Goal: Task Accomplishment & Management: Use online tool/utility

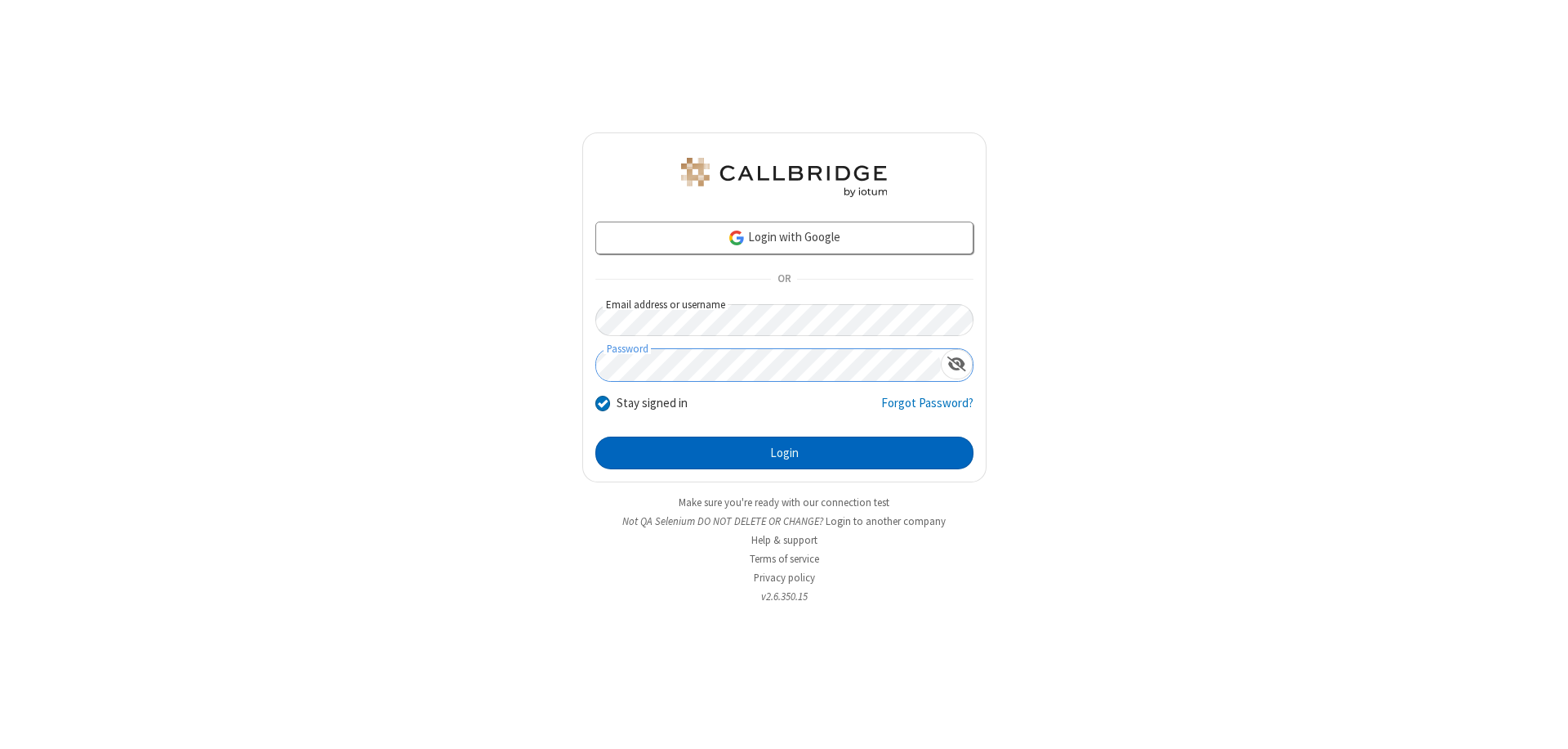
click at [784, 453] on button "Login" at bounding box center [784, 452] width 378 height 32
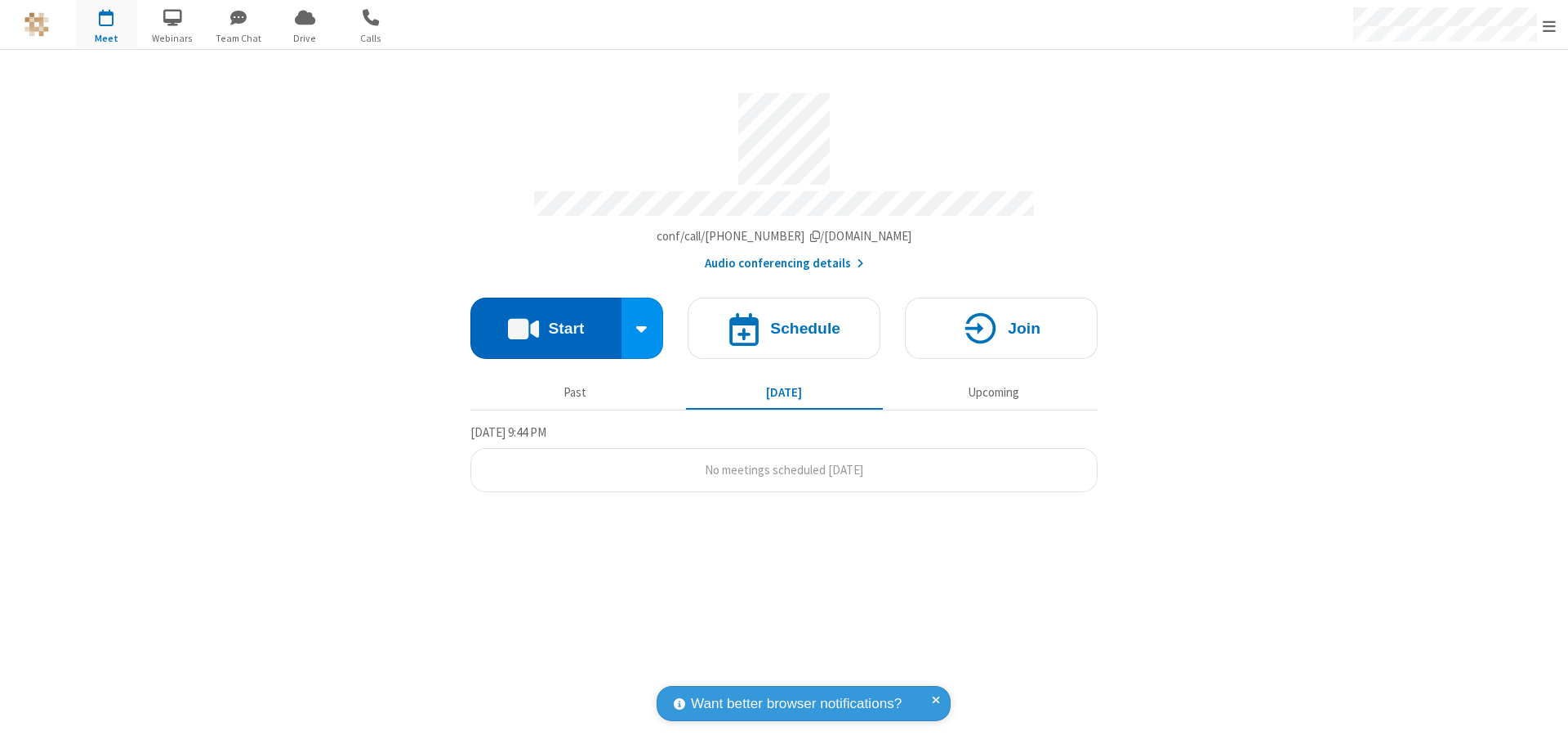
click at [545, 320] on button "Start" at bounding box center [546, 328] width 151 height 61
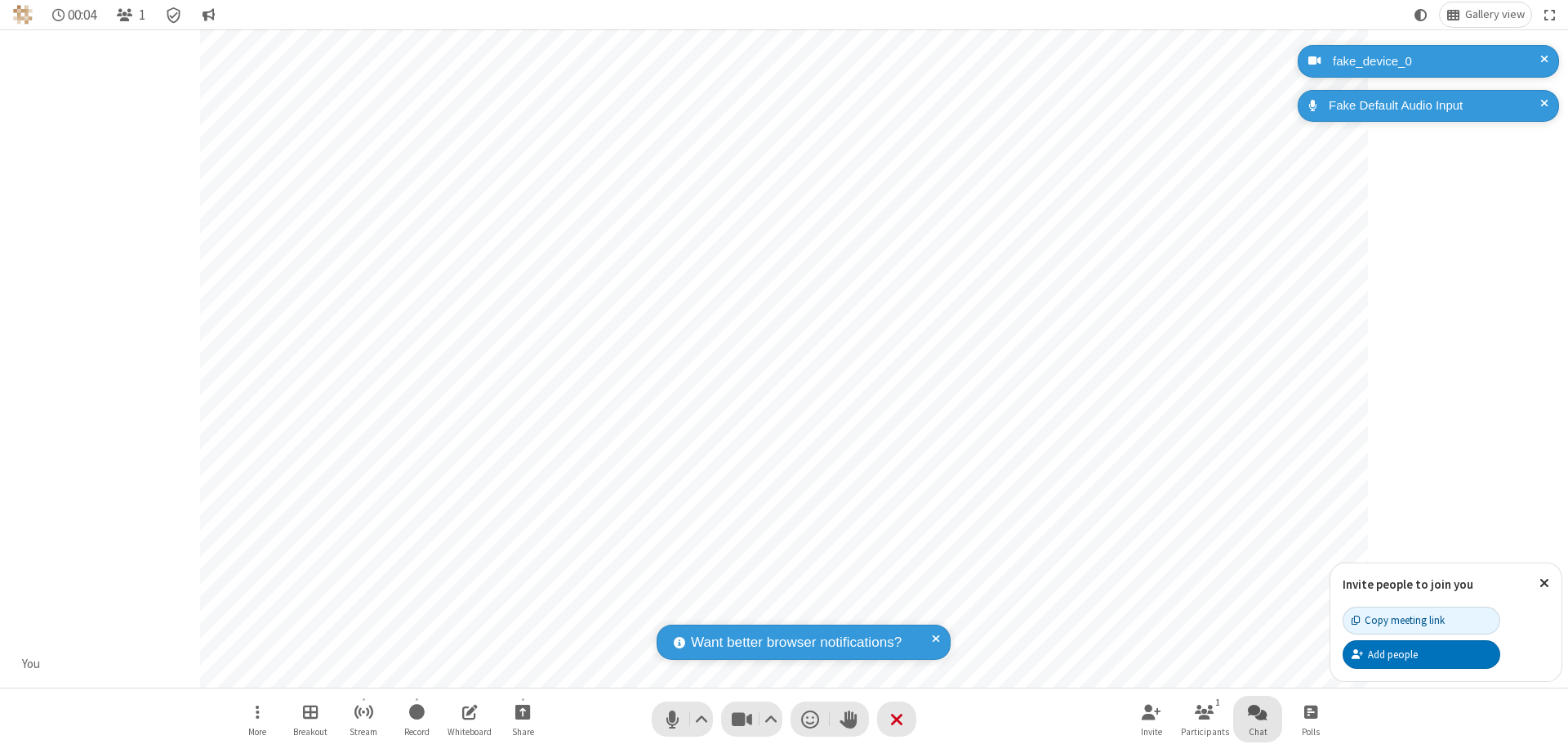
click at [1258, 711] on span "Open chat" at bounding box center [1258, 711] width 20 height 21
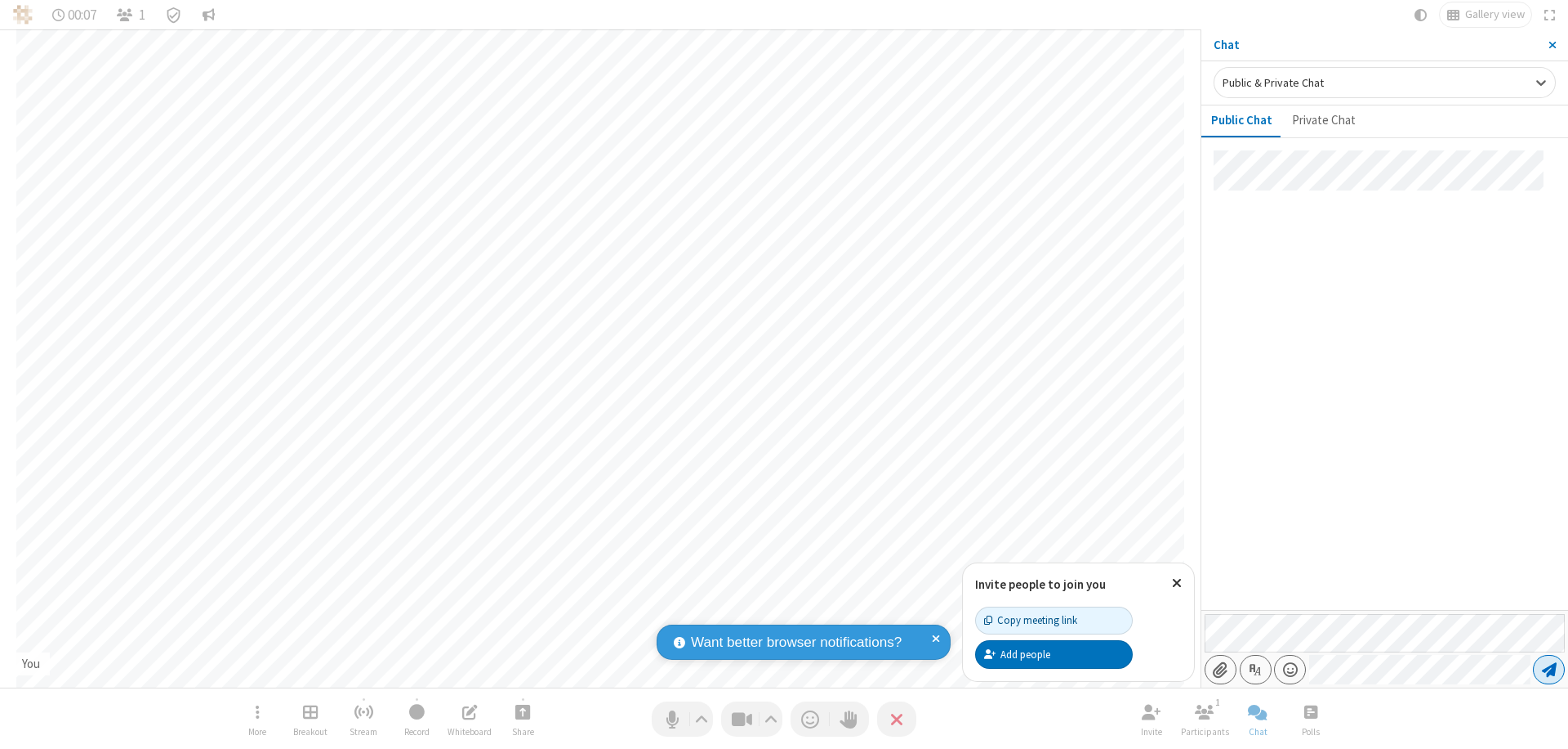
click at [1548, 669] on span "Send message" at bounding box center [1549, 669] width 15 height 17
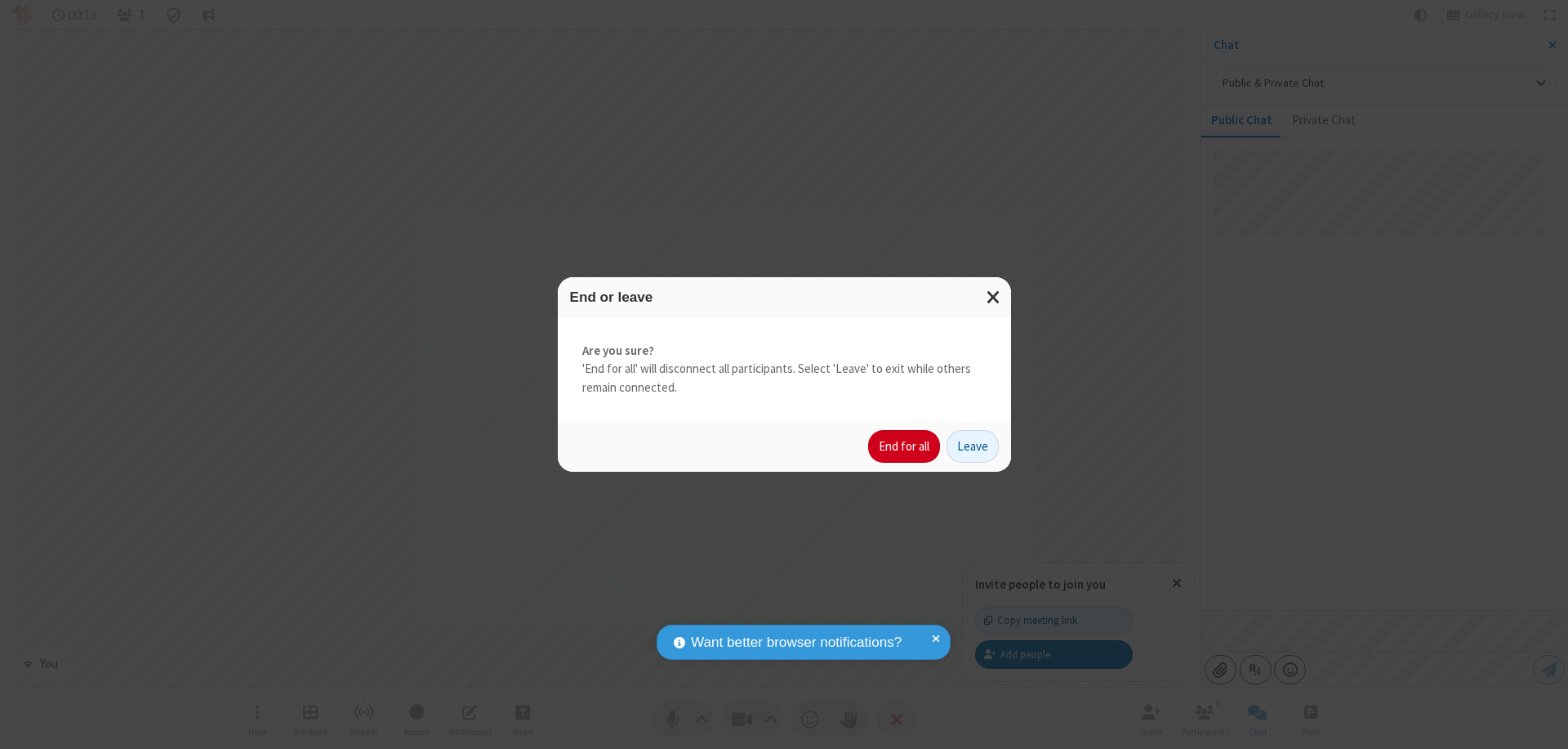
click at [905, 446] on button "End for all" at bounding box center [904, 445] width 72 height 32
